Goal: Task Accomplishment & Management: Use online tool/utility

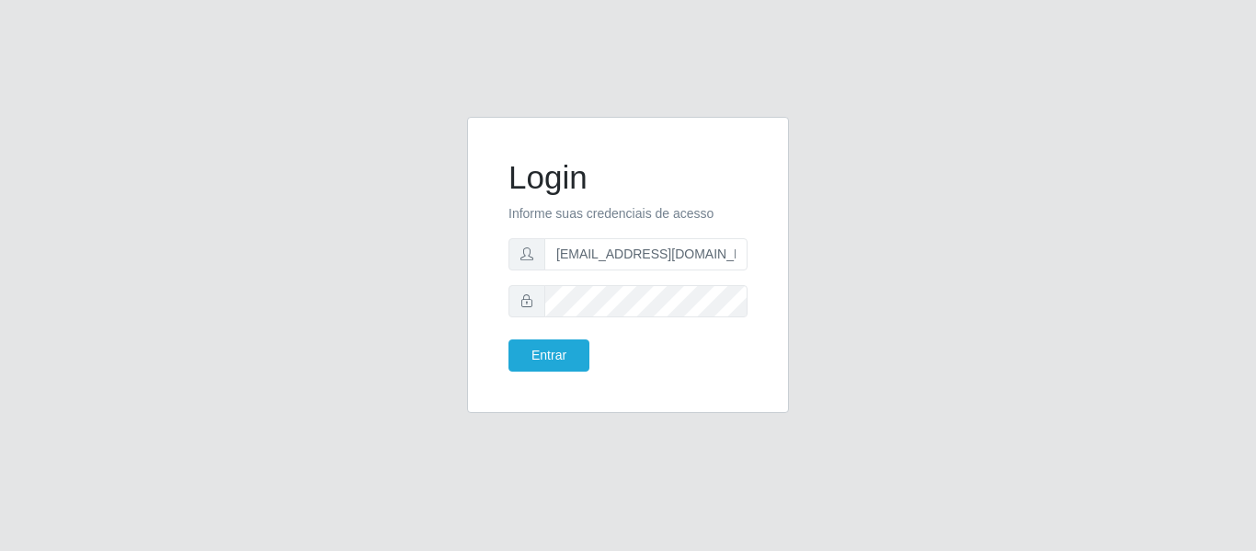
click at [509, 339] on button "Entrar" at bounding box center [549, 355] width 81 height 32
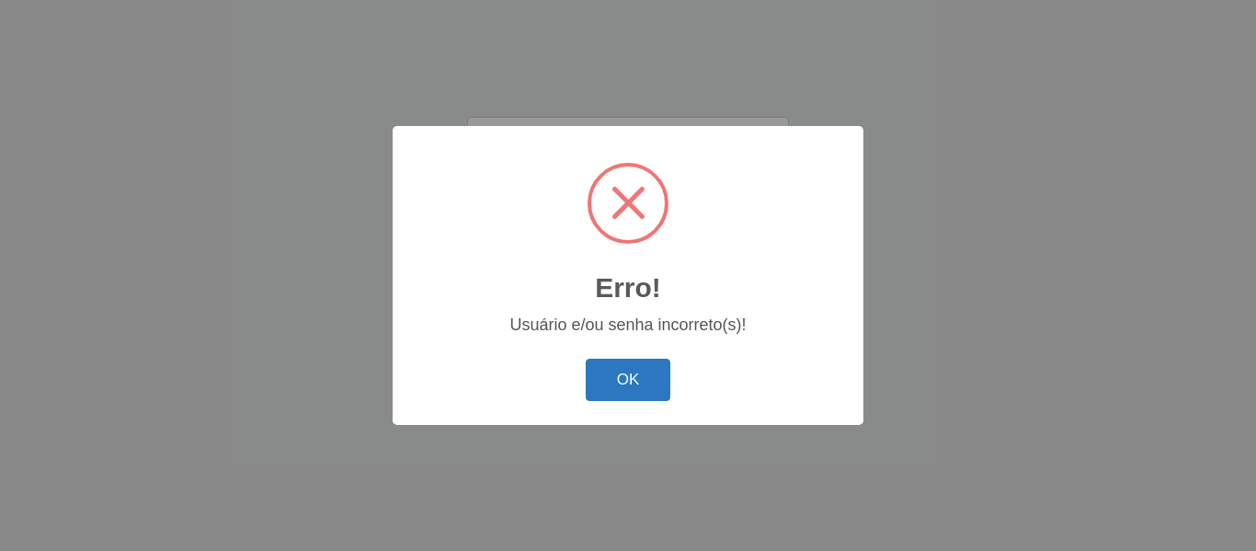
click at [639, 397] on button "OK" at bounding box center [629, 380] width 86 height 43
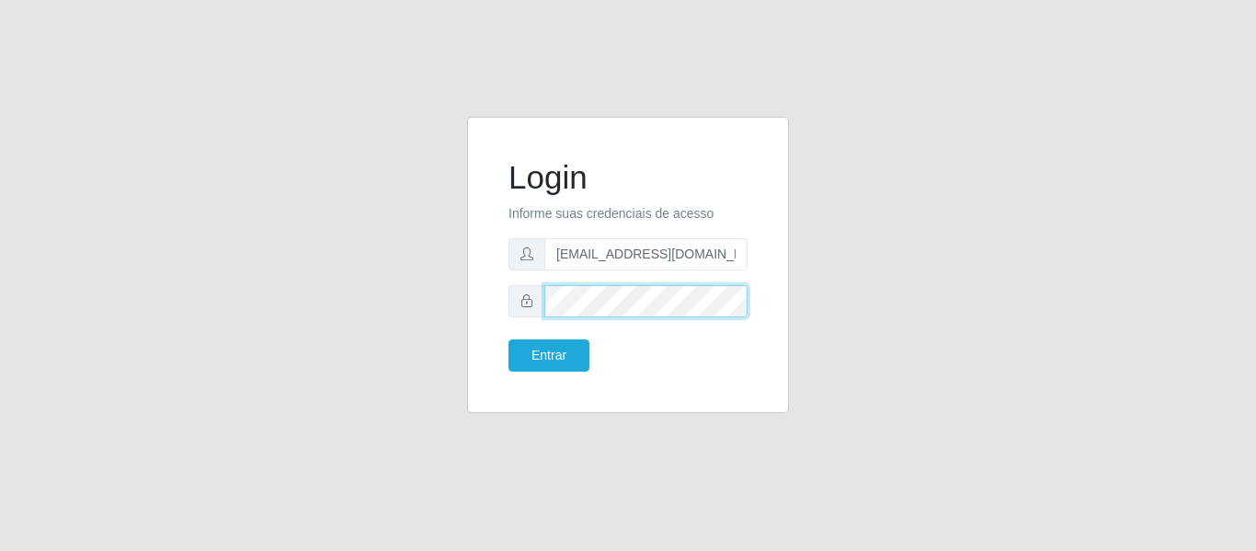
click at [399, 305] on div "Login Informe suas credenciais de acesso [EMAIL_ADDRESS][DOMAIN_NAME] Entrar" at bounding box center [628, 276] width 1049 height 318
click at [509, 339] on button "Entrar" at bounding box center [549, 355] width 81 height 32
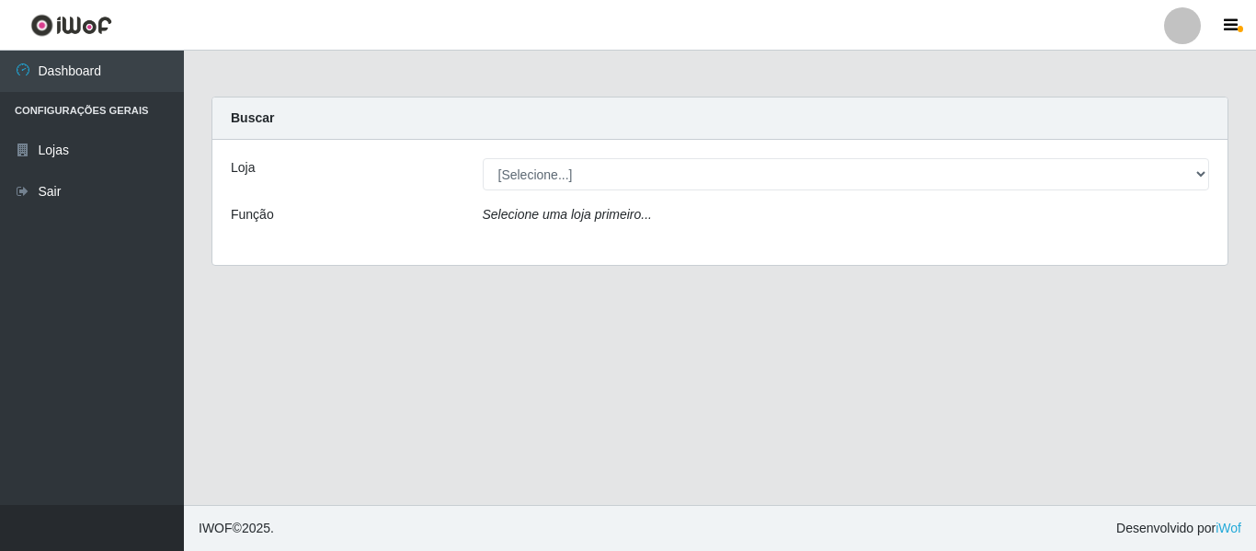
click at [661, 195] on div "Loja [Selecione...] SuperFácil Atacado - São Gonçalo do Amarante Função Selecio…" at bounding box center [719, 202] width 1015 height 125
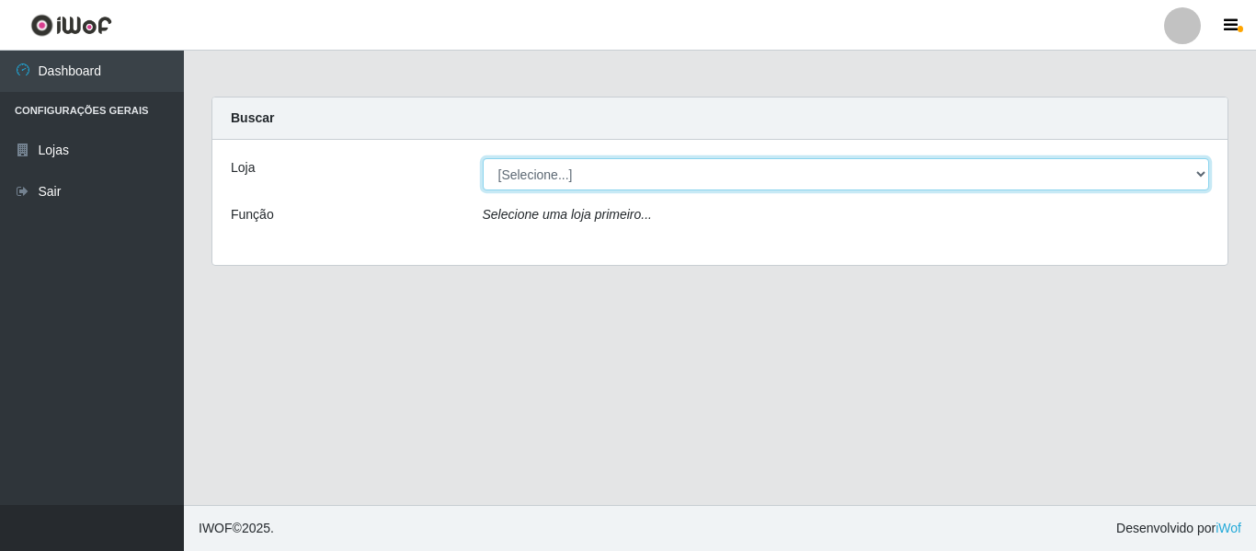
click at [657, 174] on select "[Selecione...] SuperFácil Atacado - São Gonçalo do Amarante" at bounding box center [847, 174] width 728 height 32
select select "408"
click at [483, 158] on select "[Selecione...] SuperFácil Atacado - São Gonçalo do Amarante" at bounding box center [847, 174] width 728 height 32
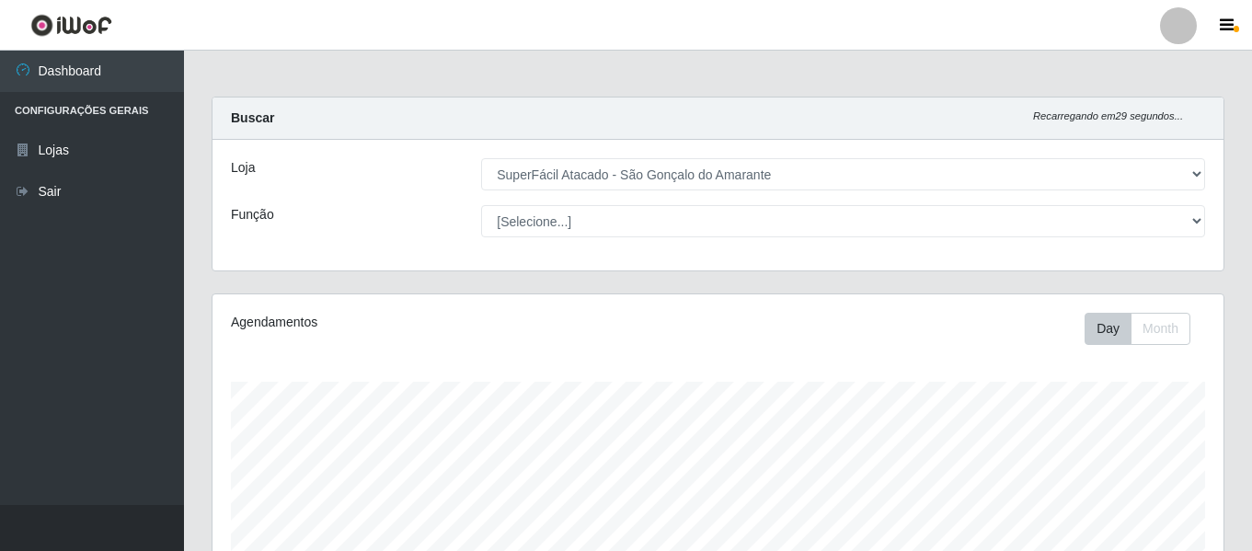
click at [1177, 240] on div "Loja [Selecione...] SuperFácil Atacado - São Gonçalo do Amarante Função [Seleci…" at bounding box center [717, 205] width 1011 height 131
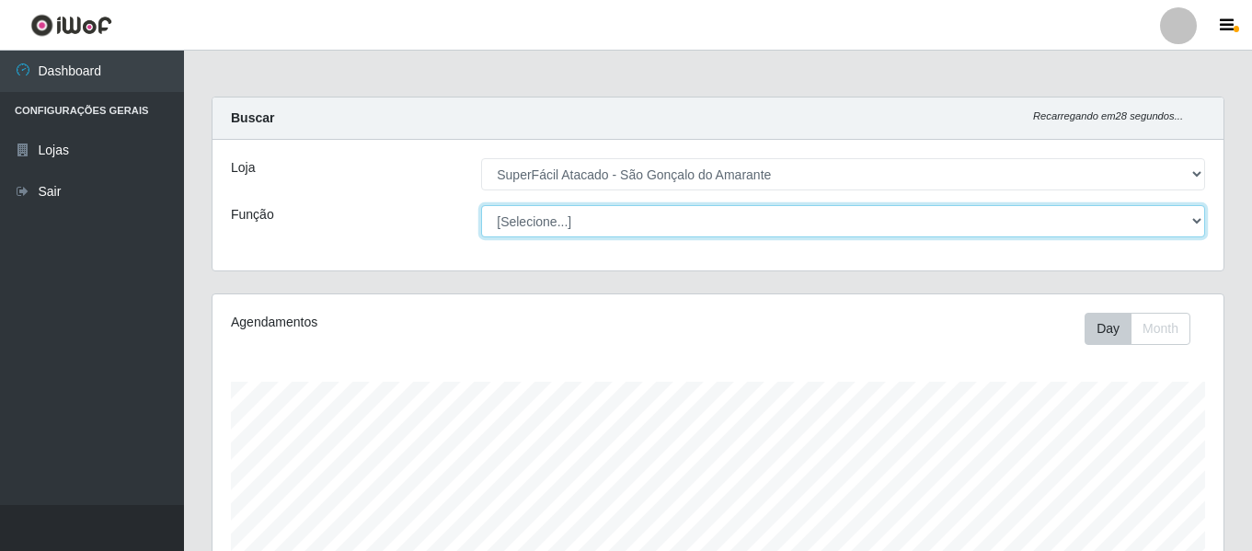
click at [1166, 227] on select "[Selecione...] Auxiliar de Estacionamento Auxiliar de Estacionamento + Auxiliar…" at bounding box center [843, 221] width 724 height 32
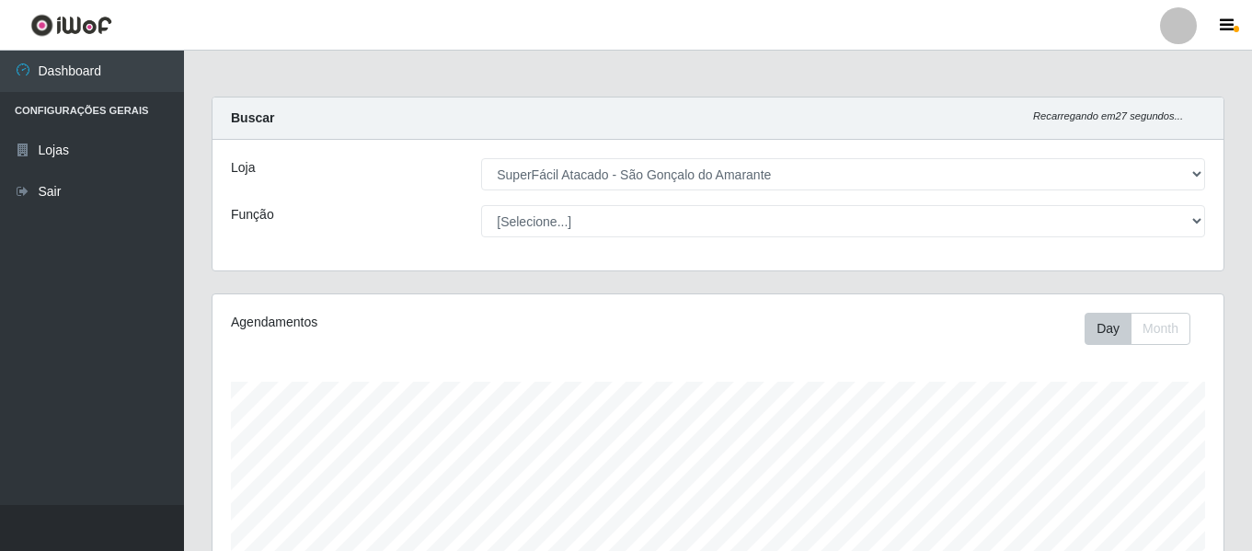
click at [705, 318] on div "Day Month" at bounding box center [927, 329] width 584 height 32
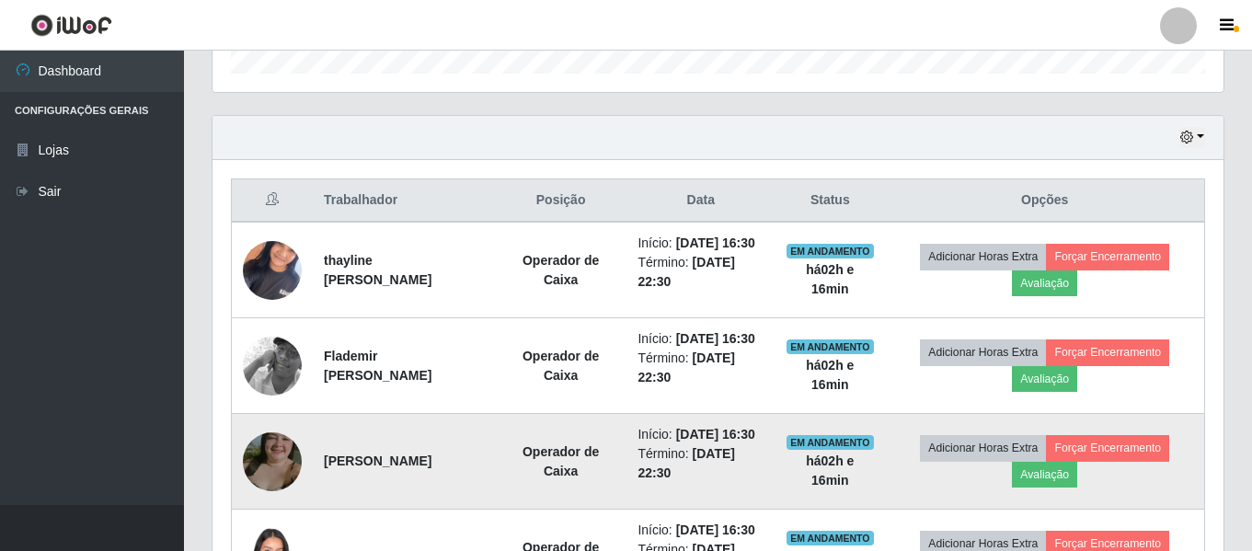
scroll to position [552, 0]
